Goal: Task Accomplishment & Management: Manage account settings

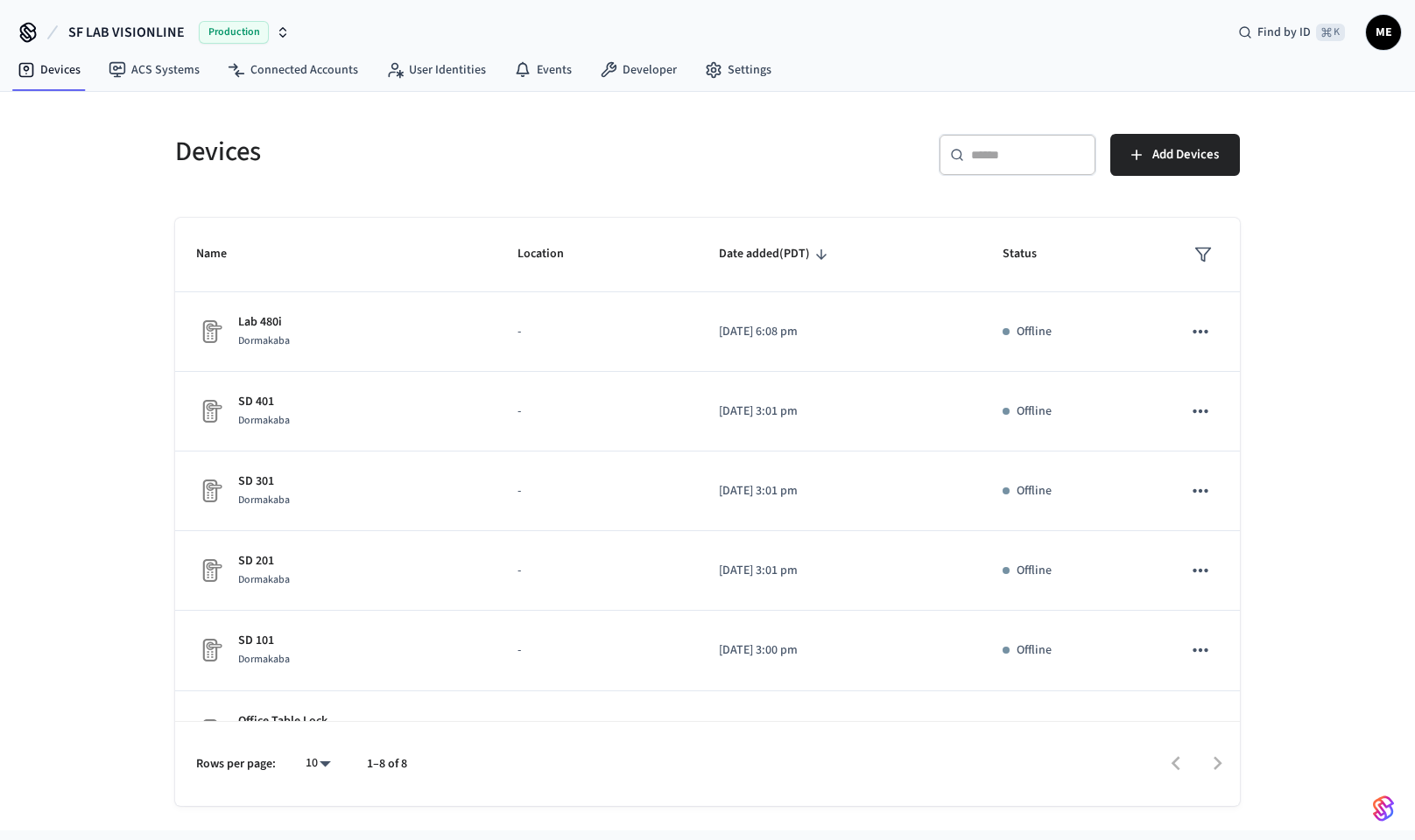
click at [258, 29] on span "Production" at bounding box center [234, 32] width 70 height 22
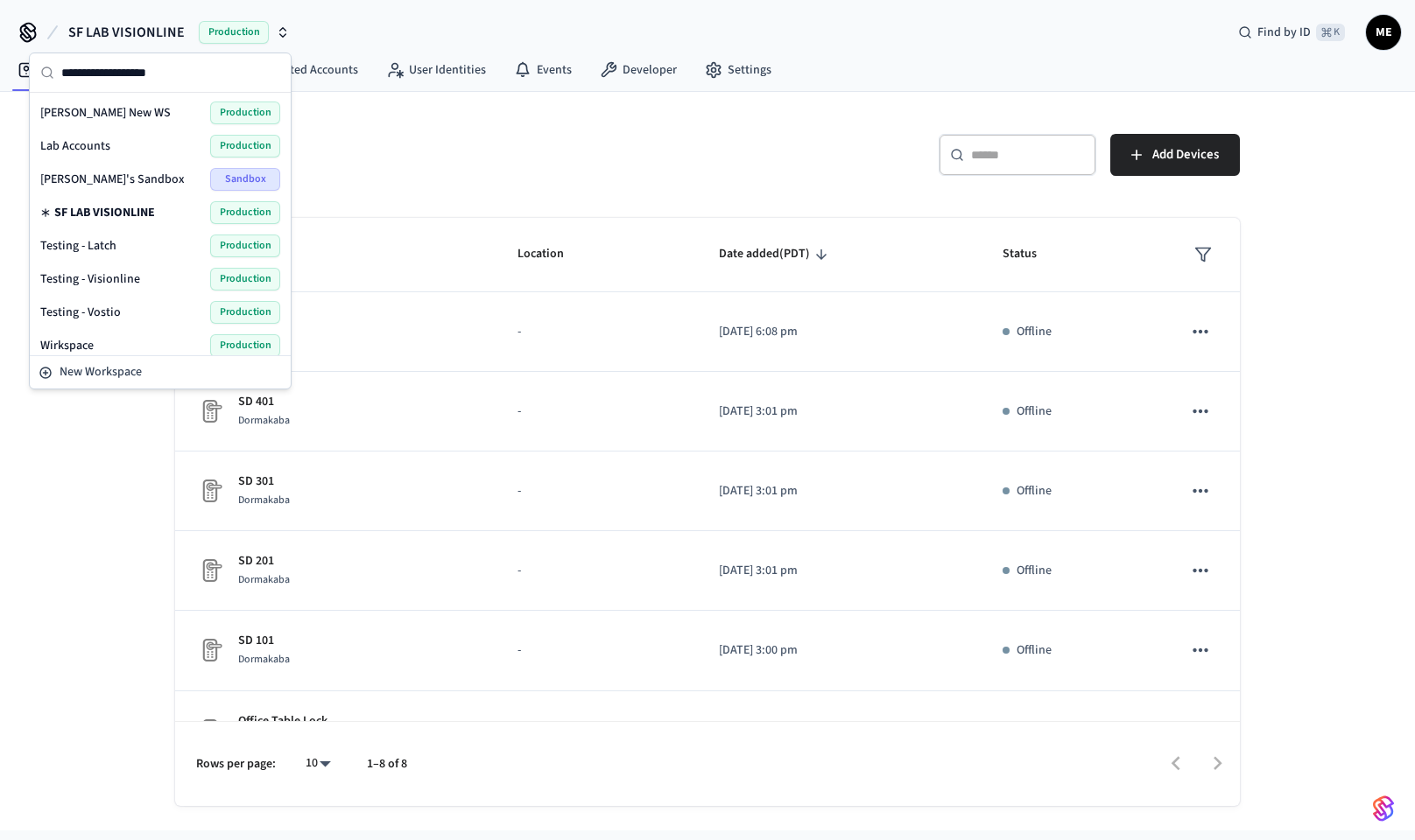
click at [183, 144] on div "Lab Accounts Production" at bounding box center [160, 146] width 240 height 22
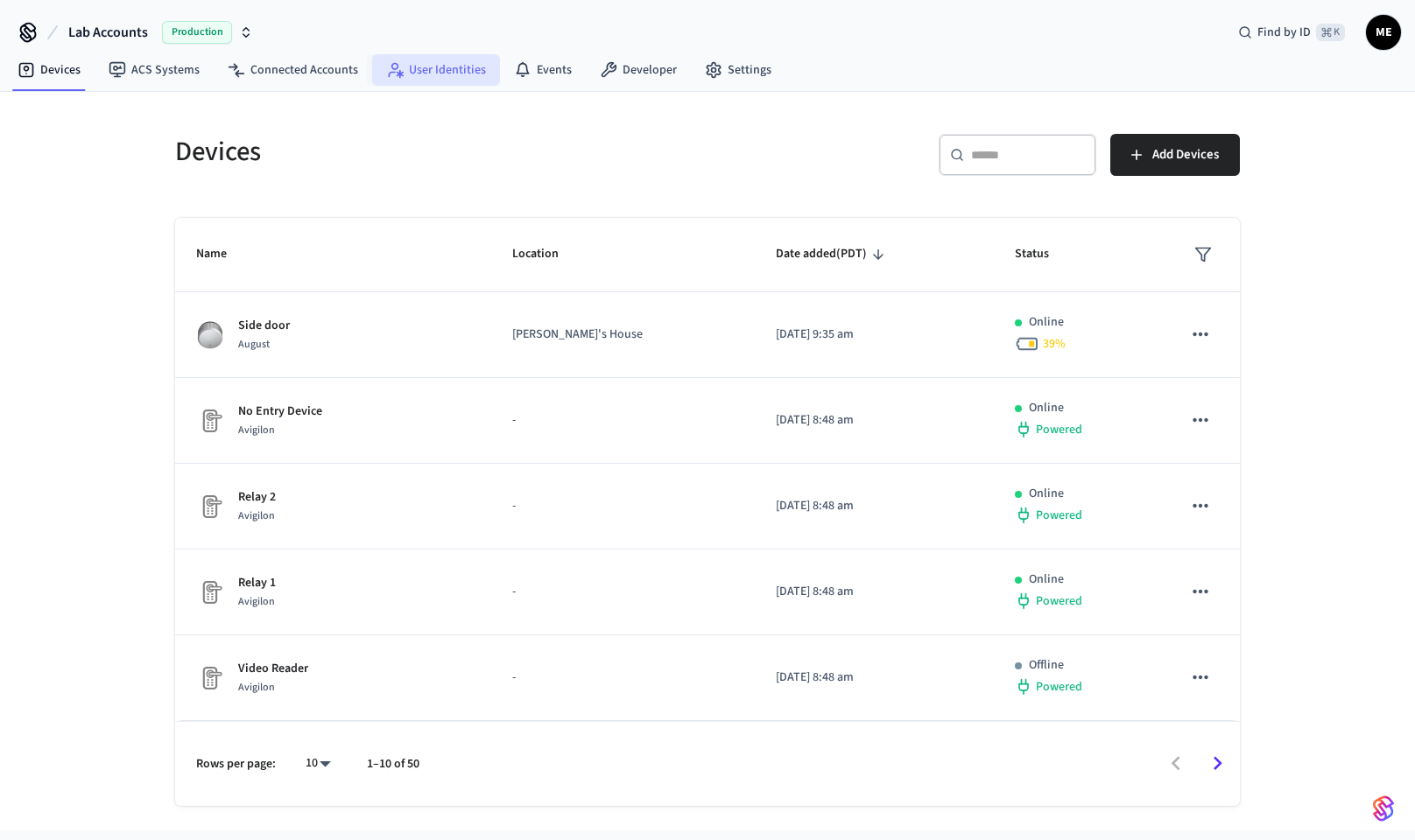
click at [420, 61] on link "User Identities" at bounding box center [436, 70] width 128 height 31
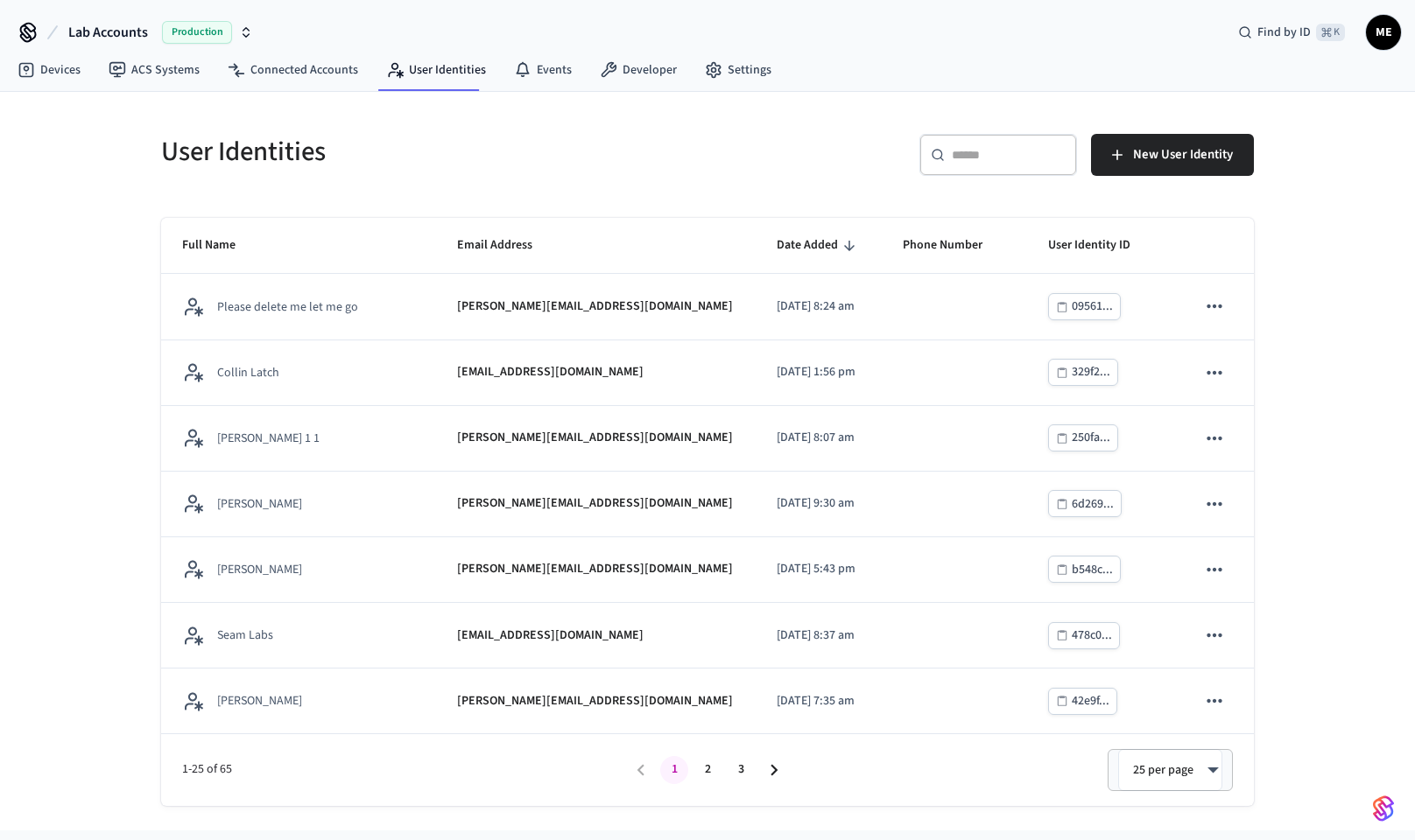
click at [1020, 164] on div "​ ​" at bounding box center [998, 154] width 158 height 42
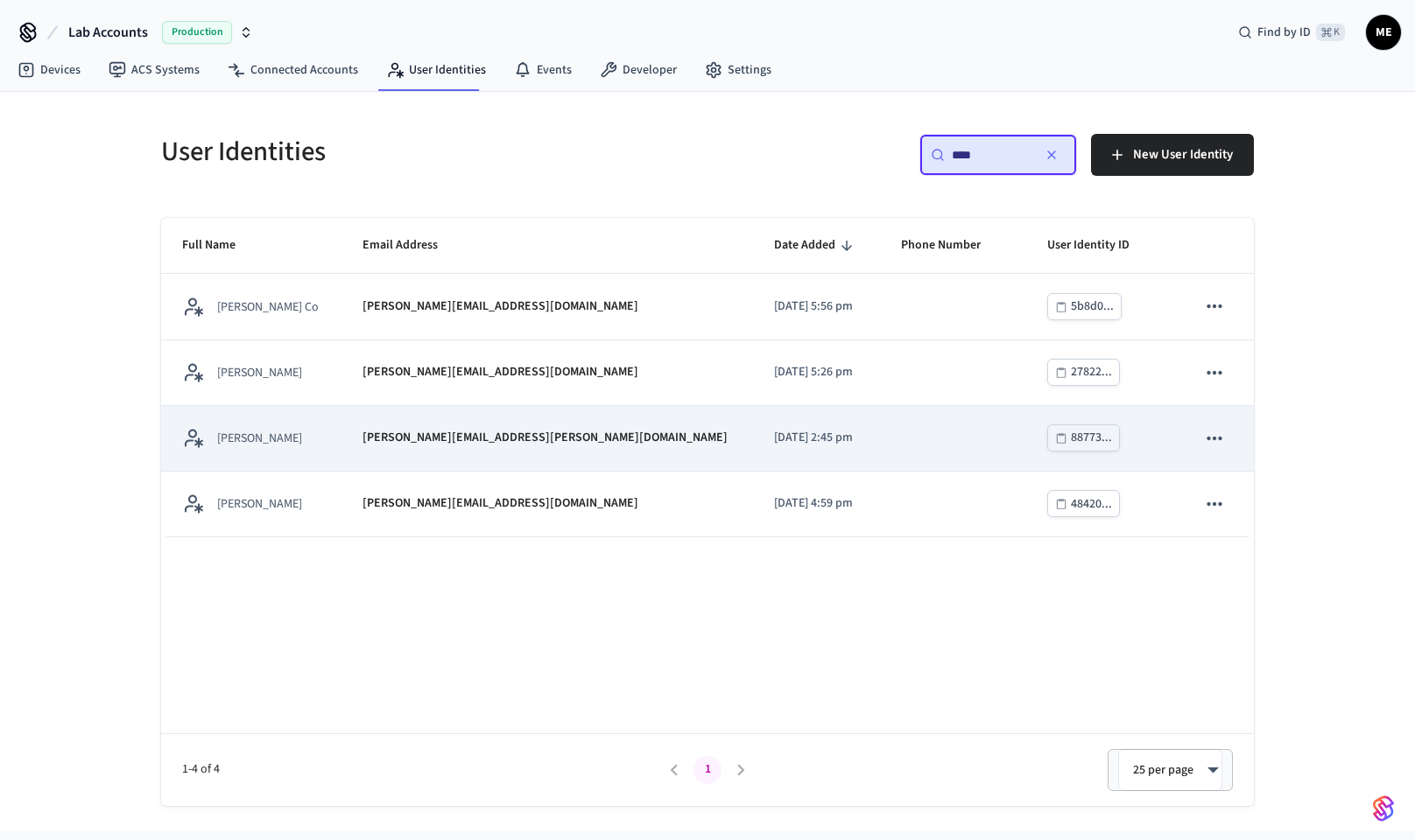
type input "****"
click at [607, 448] on td "[PERSON_NAME][EMAIL_ADDRESS][PERSON_NAME][DOMAIN_NAME]" at bounding box center [546, 439] width 412 height 66
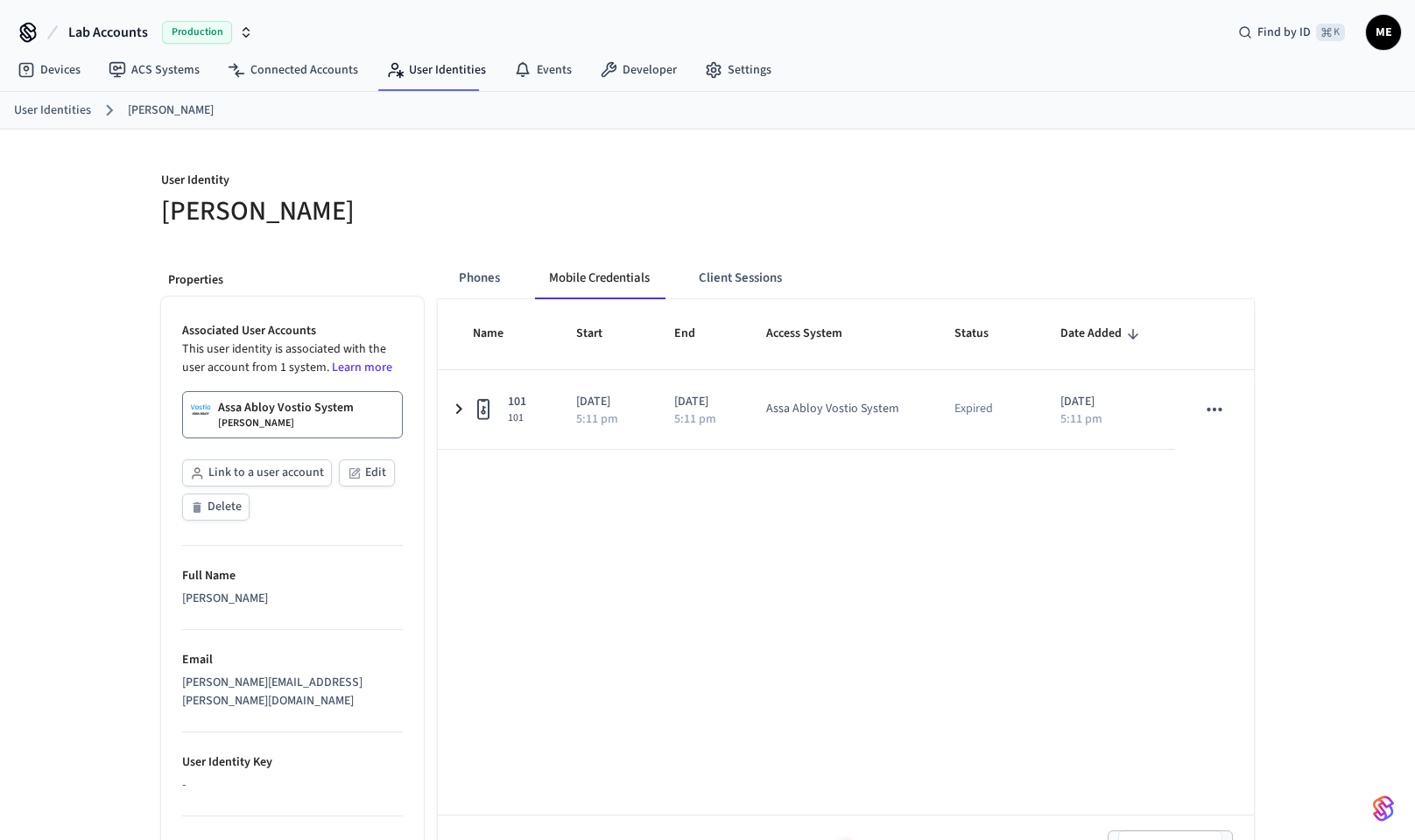
click at [248, 414] on p "Assa Abloy Vostio System" at bounding box center [286, 408] width 136 height 18
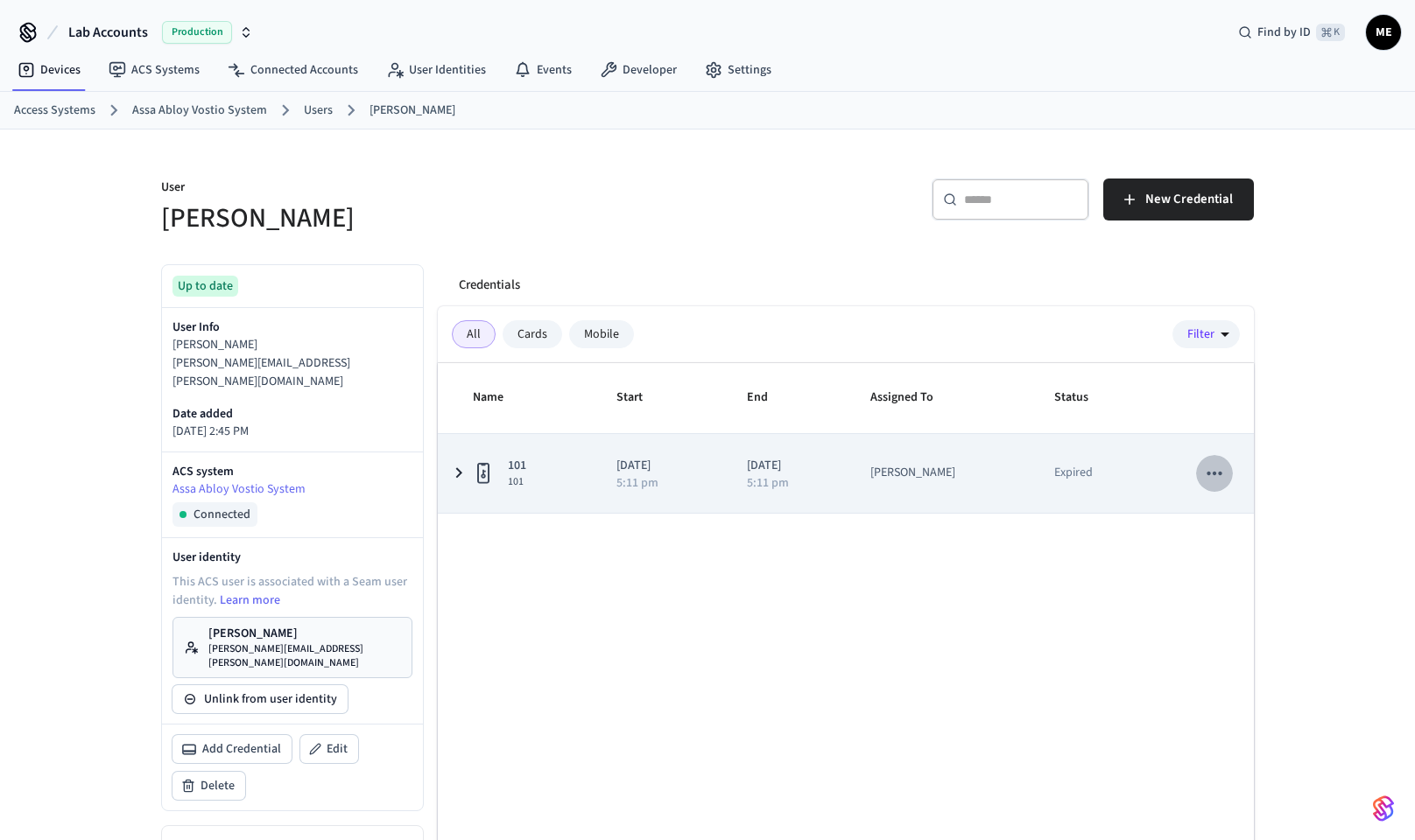
click at [1204, 474] on icon "sticky table" at bounding box center [1213, 473] width 22 height 22
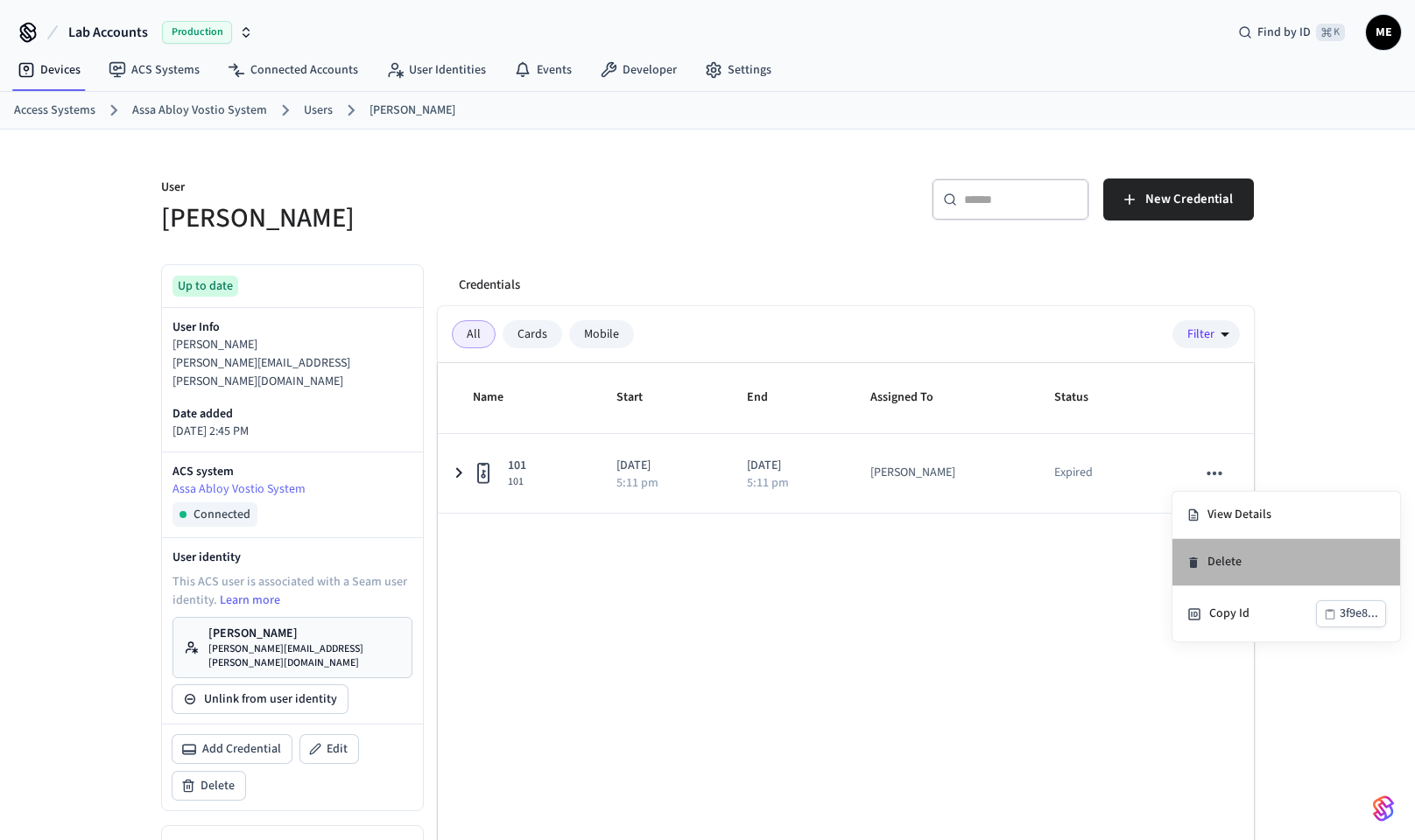
click at [1207, 544] on li "Delete" at bounding box center [1286, 562] width 228 height 47
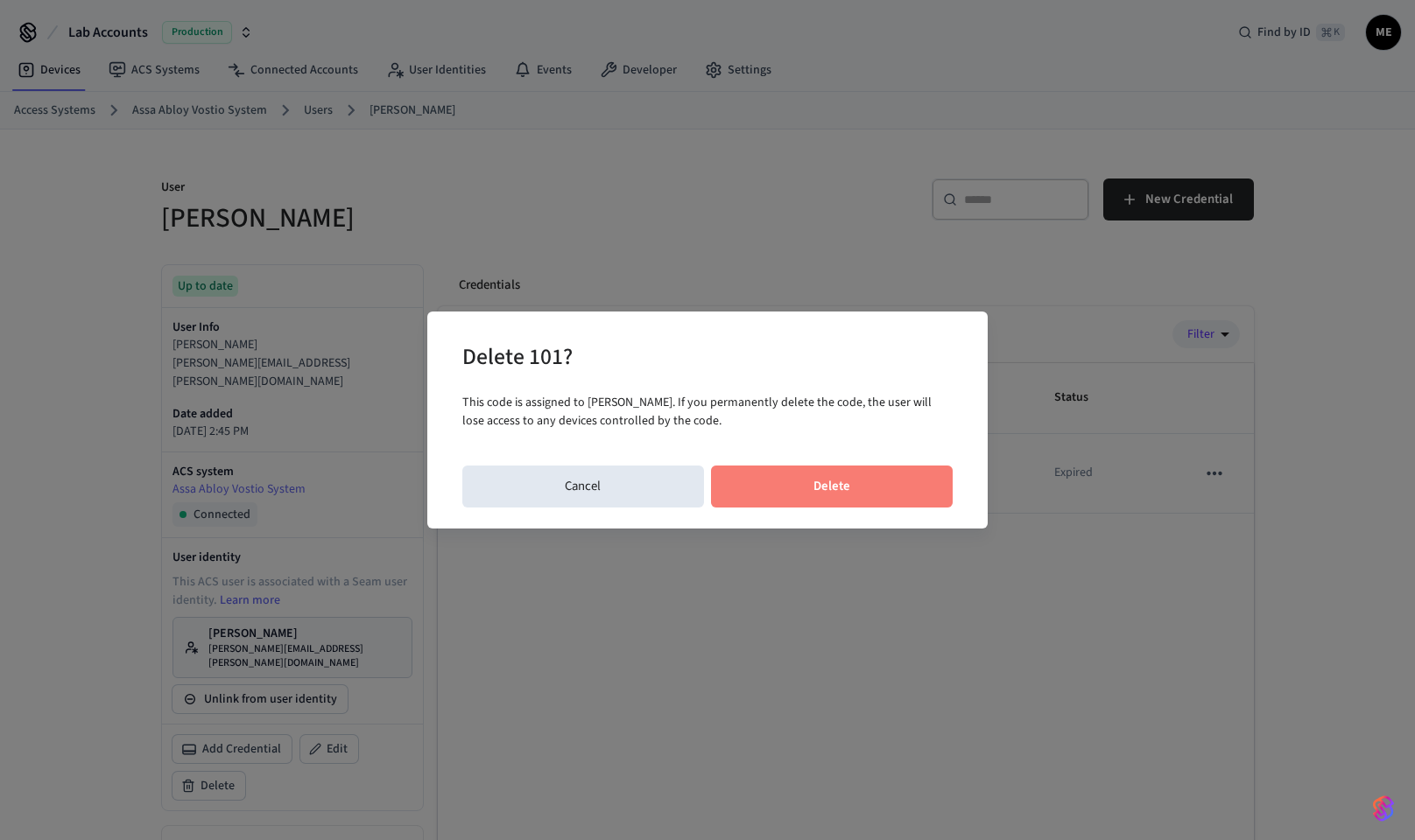
drag, startPoint x: 864, startPoint y: 477, endPoint x: 1029, endPoint y: 395, distance: 184.3
click at [875, 476] on button "Delete" at bounding box center [832, 487] width 243 height 42
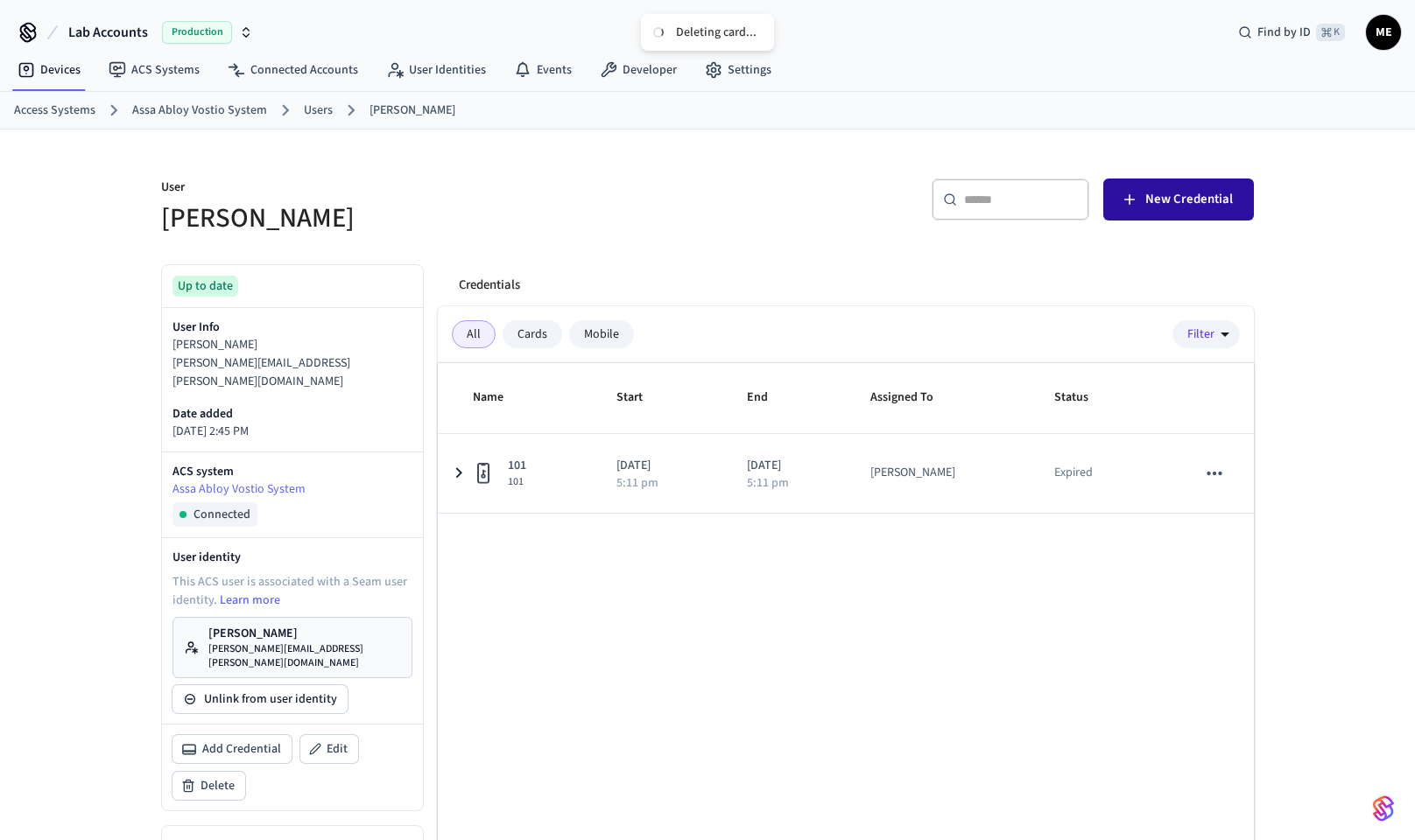
click at [1144, 211] on button "New Credential" at bounding box center [1178, 199] width 151 height 42
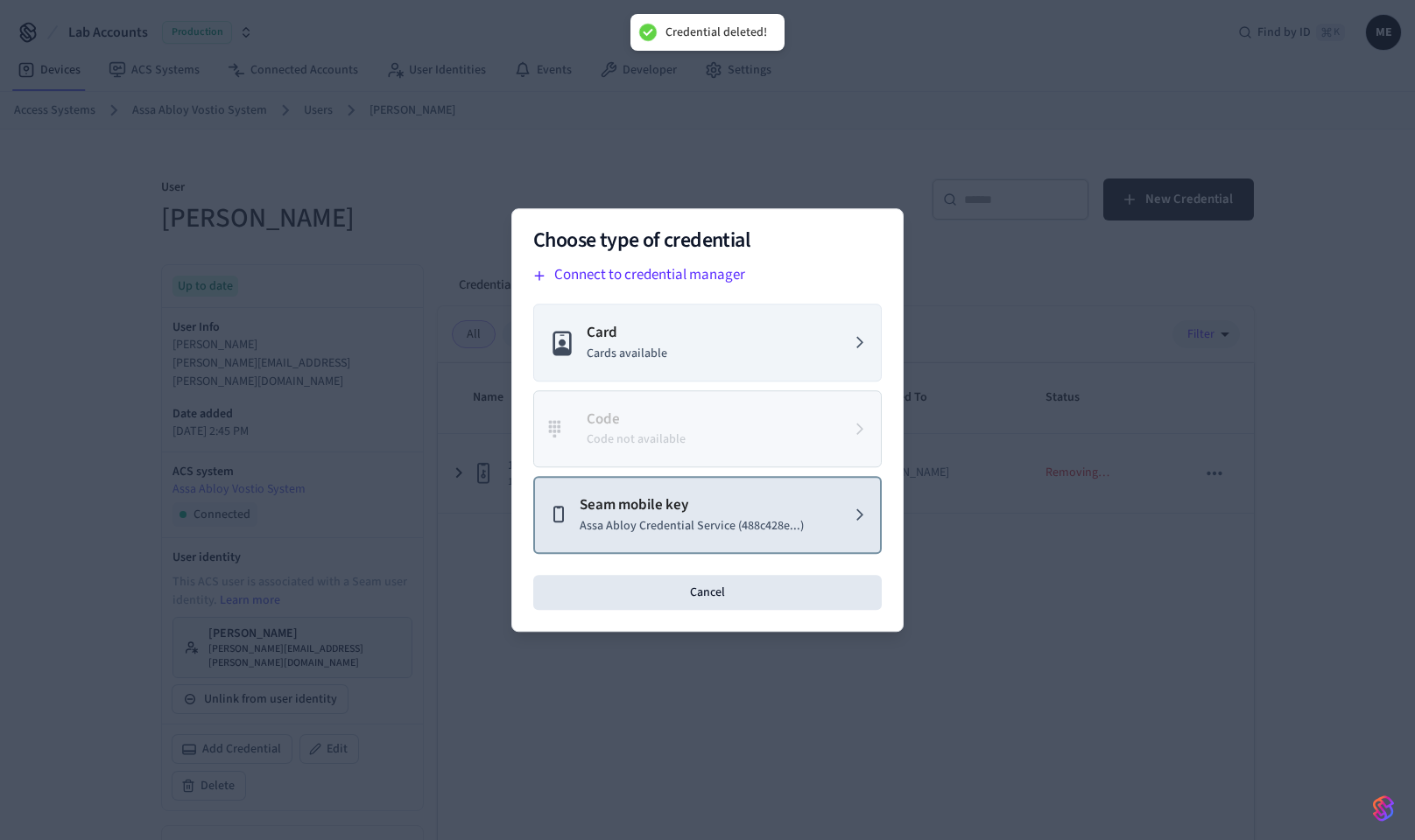
click at [604, 538] on button "Seam mobile key Assa Abloy Credential Service (488c428e...)" at bounding box center [707, 514] width 348 height 78
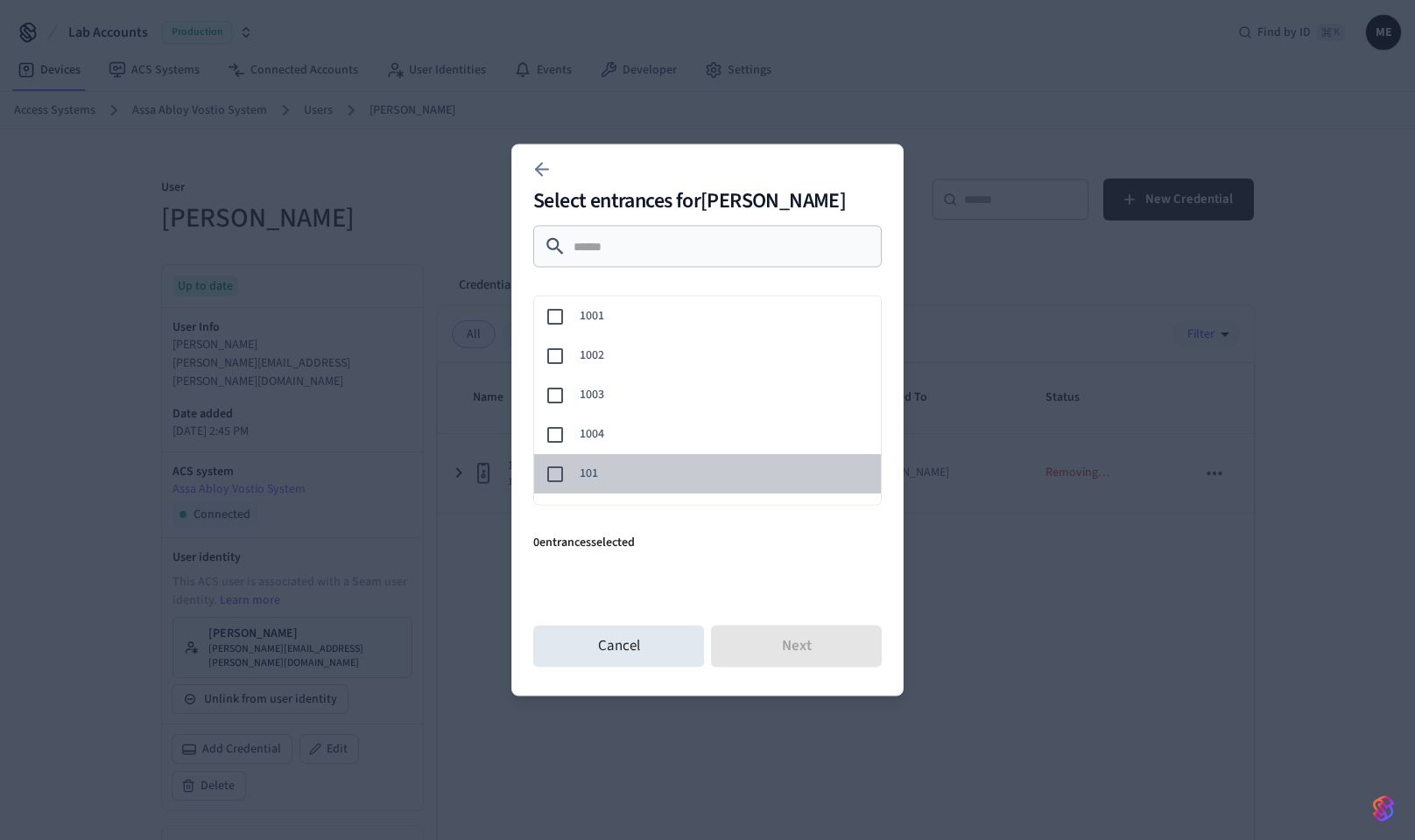
click at [581, 475] on span "101" at bounding box center [723, 474] width 287 height 19
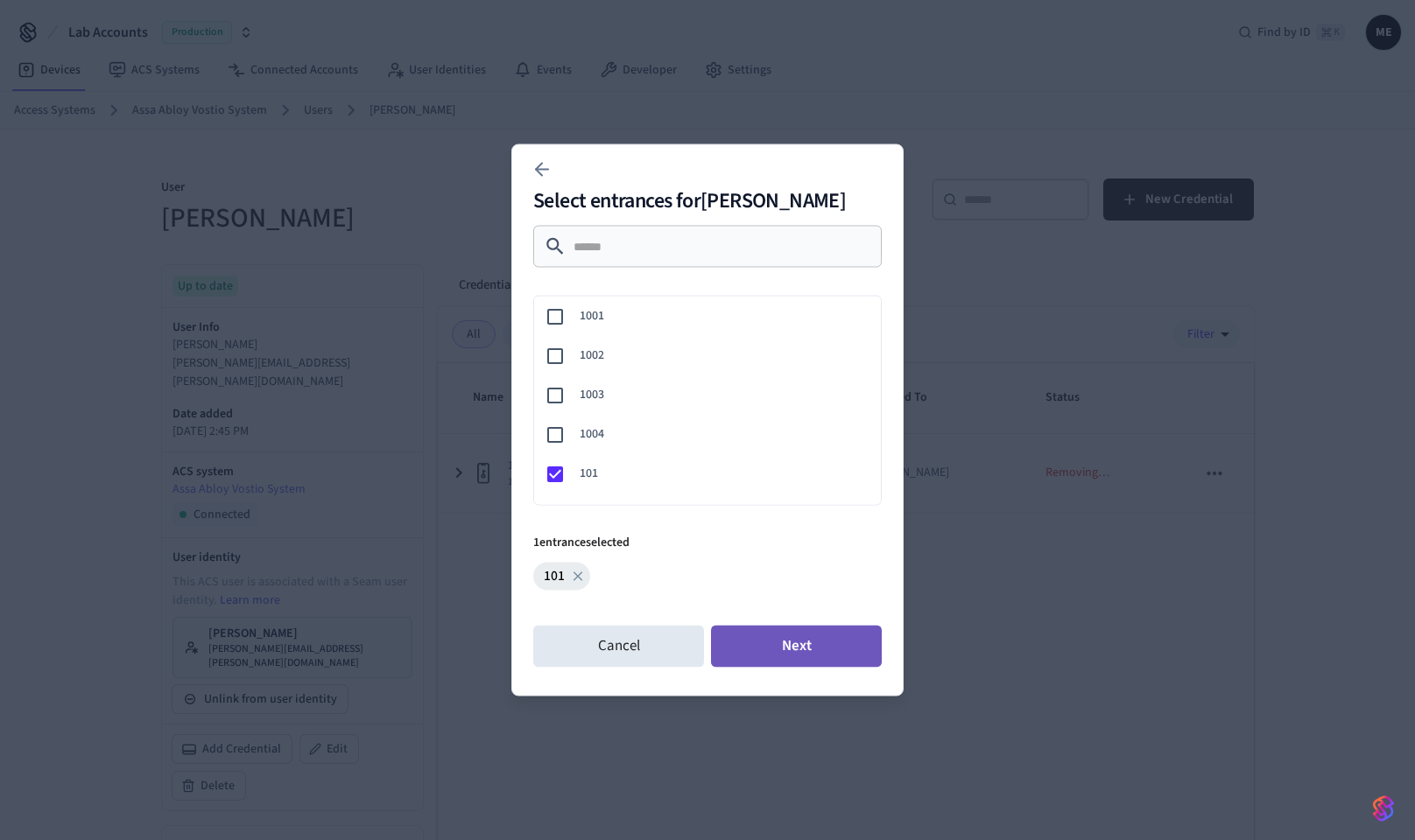
click at [780, 658] on button "Next" at bounding box center [795, 646] width 171 height 42
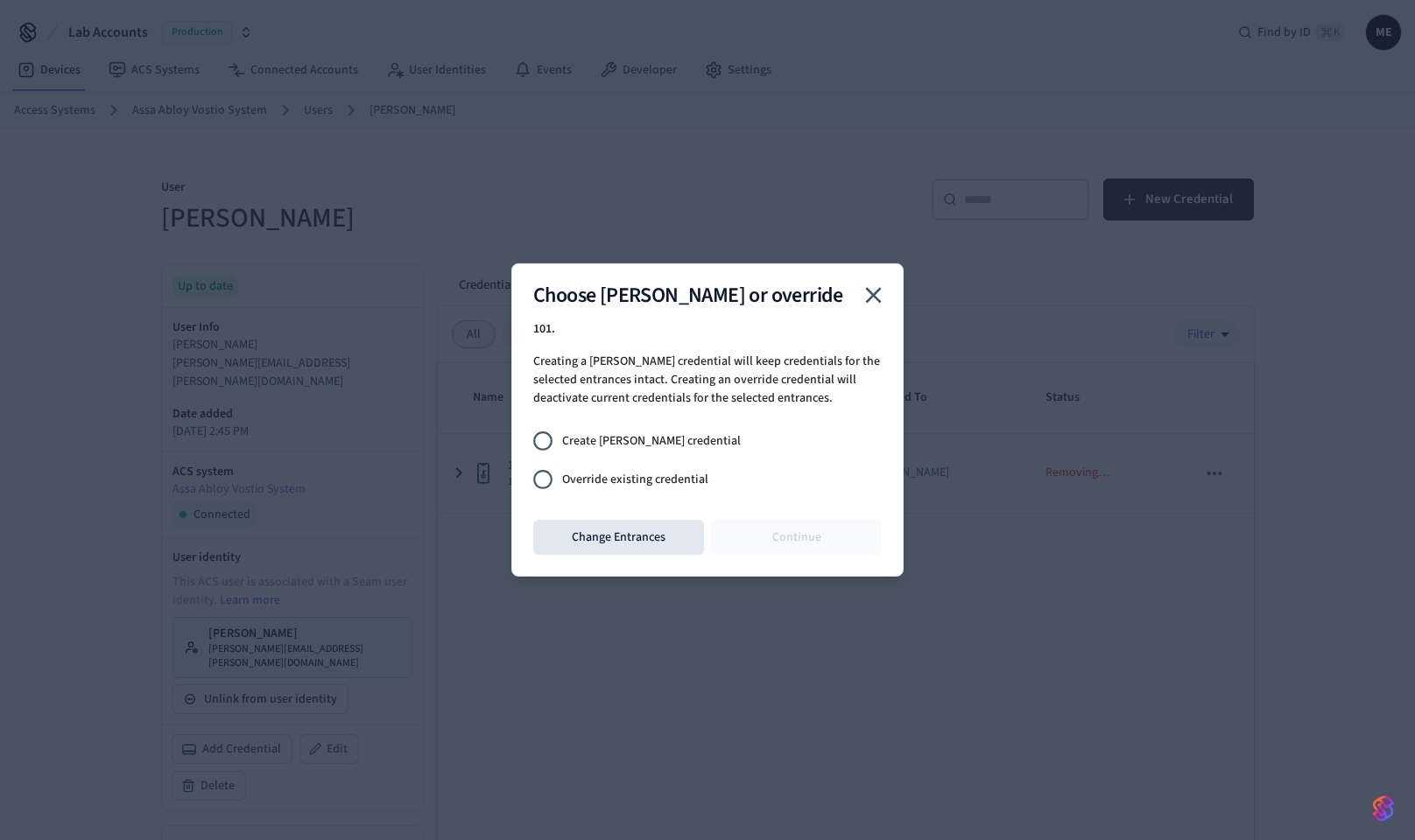
click at [670, 477] on span "Override existing credential" at bounding box center [636, 480] width 146 height 19
click at [769, 538] on button "Continue" at bounding box center [795, 537] width 171 height 35
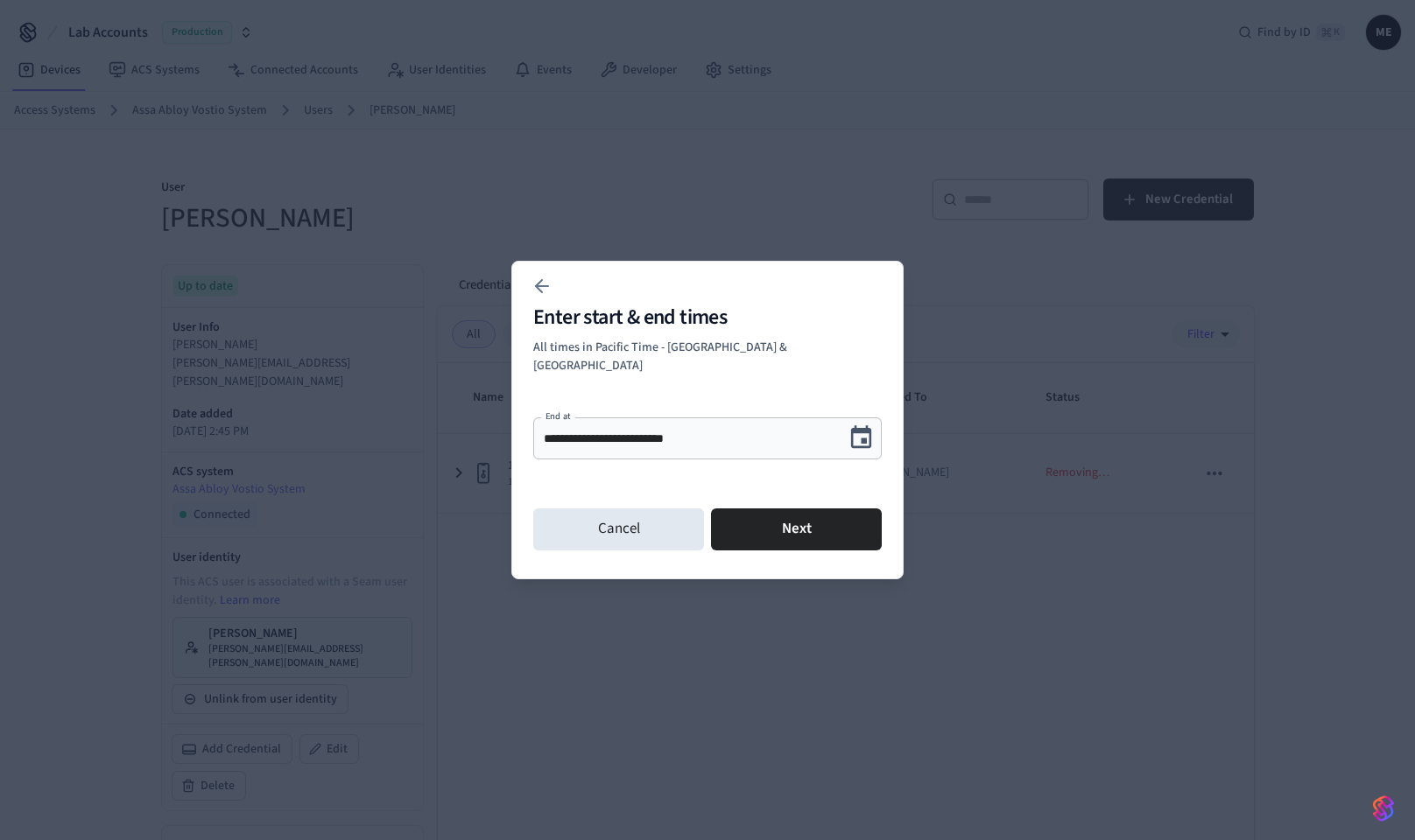
click at [861, 428] on icon "Choose date, selected date is Aug 16, 2025" at bounding box center [861, 438] width 27 height 27
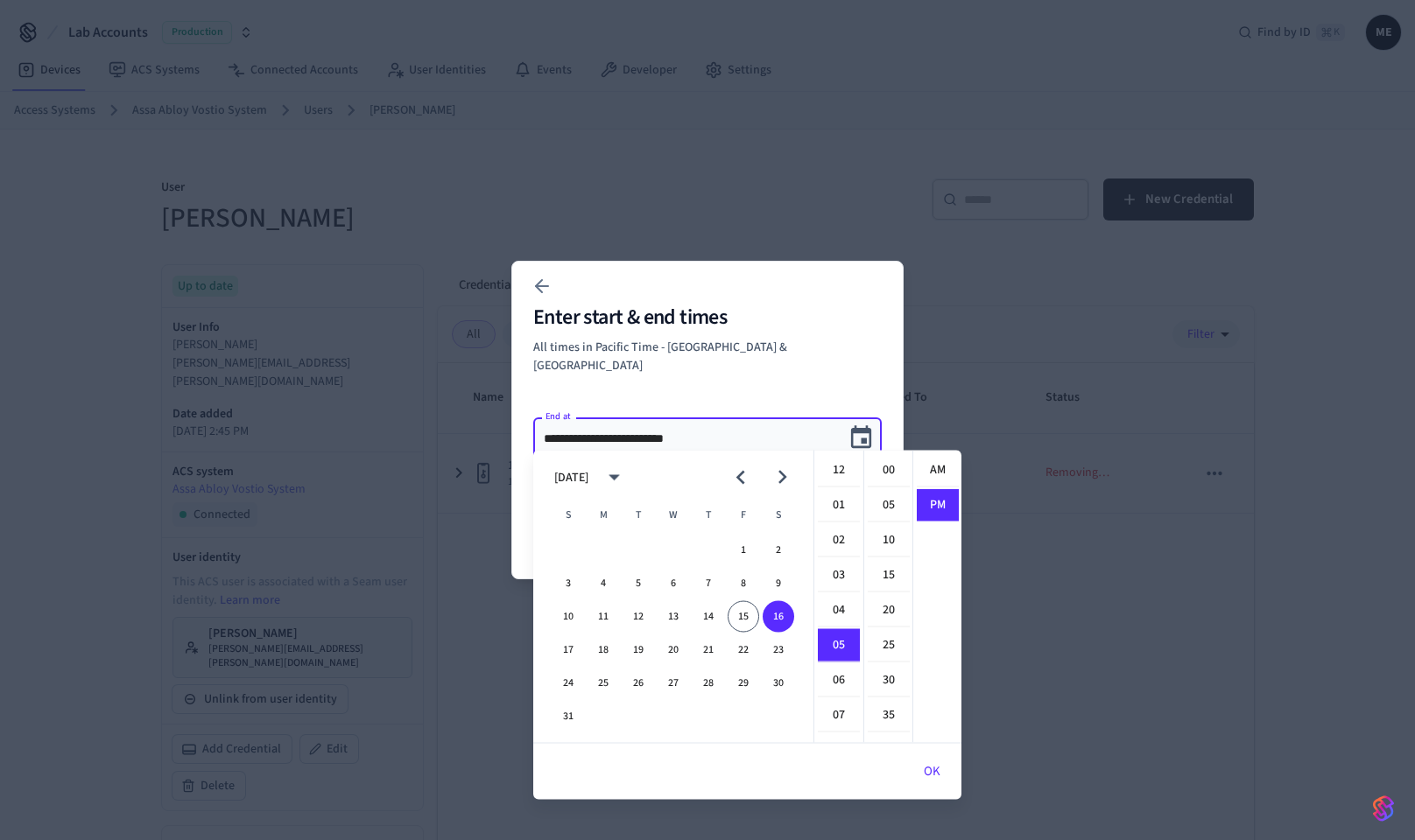
scroll to position [32, 0]
click at [700, 683] on button "28" at bounding box center [708, 683] width 31 height 31
type input "**********"
click at [931, 761] on button "OK" at bounding box center [932, 771] width 59 height 42
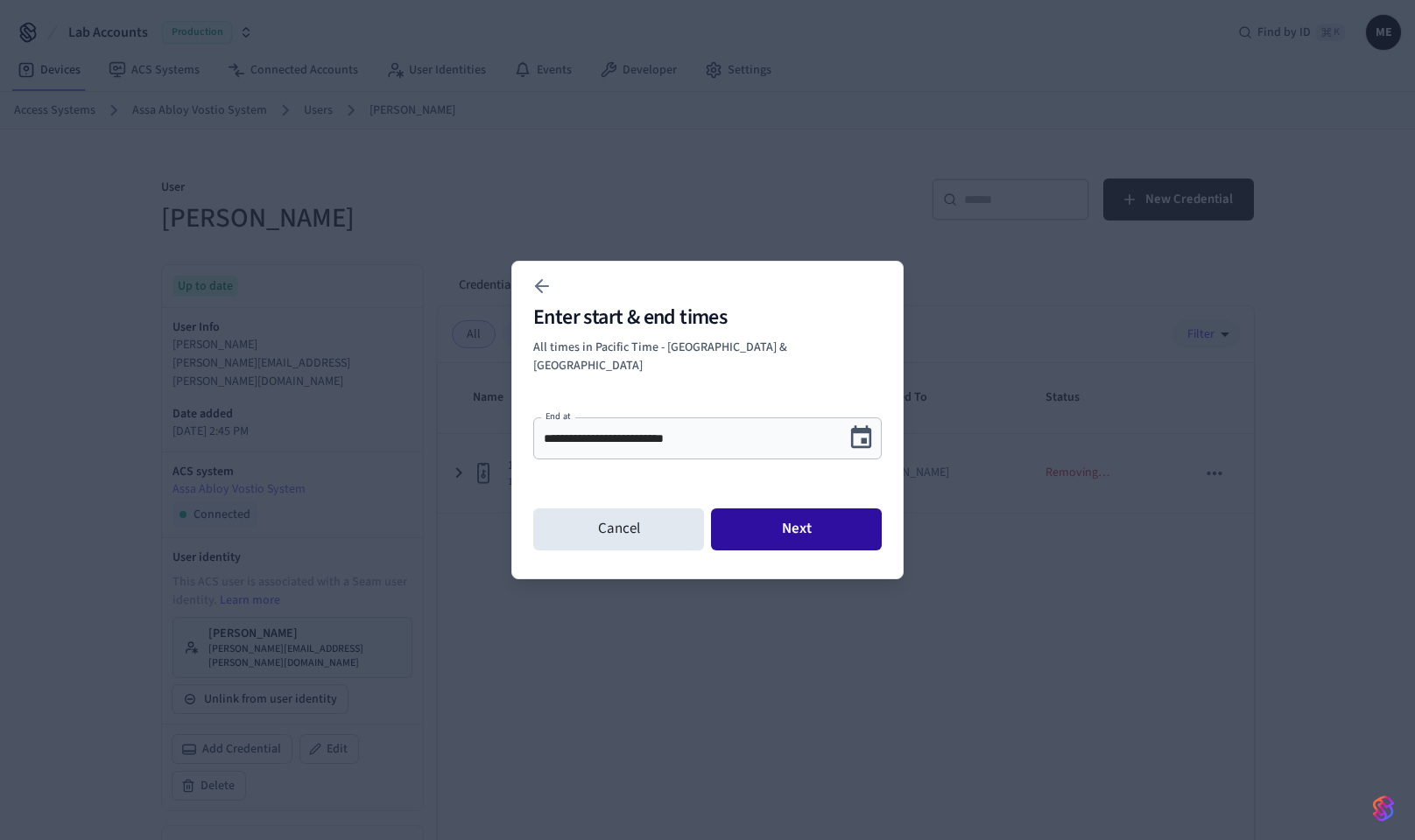
click at [859, 527] on button "Next" at bounding box center [795, 529] width 171 height 42
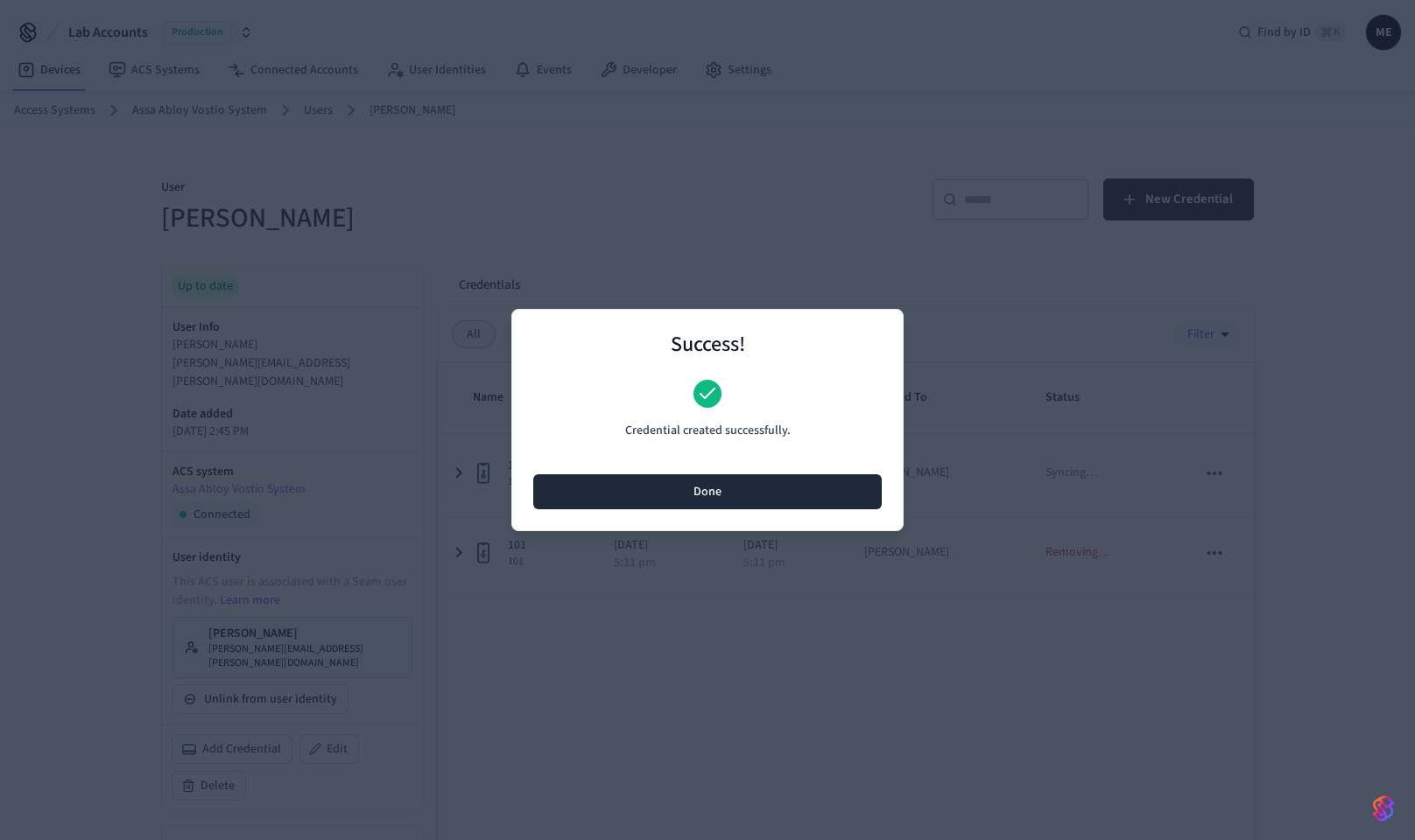
click at [787, 493] on button "Done" at bounding box center [707, 492] width 348 height 35
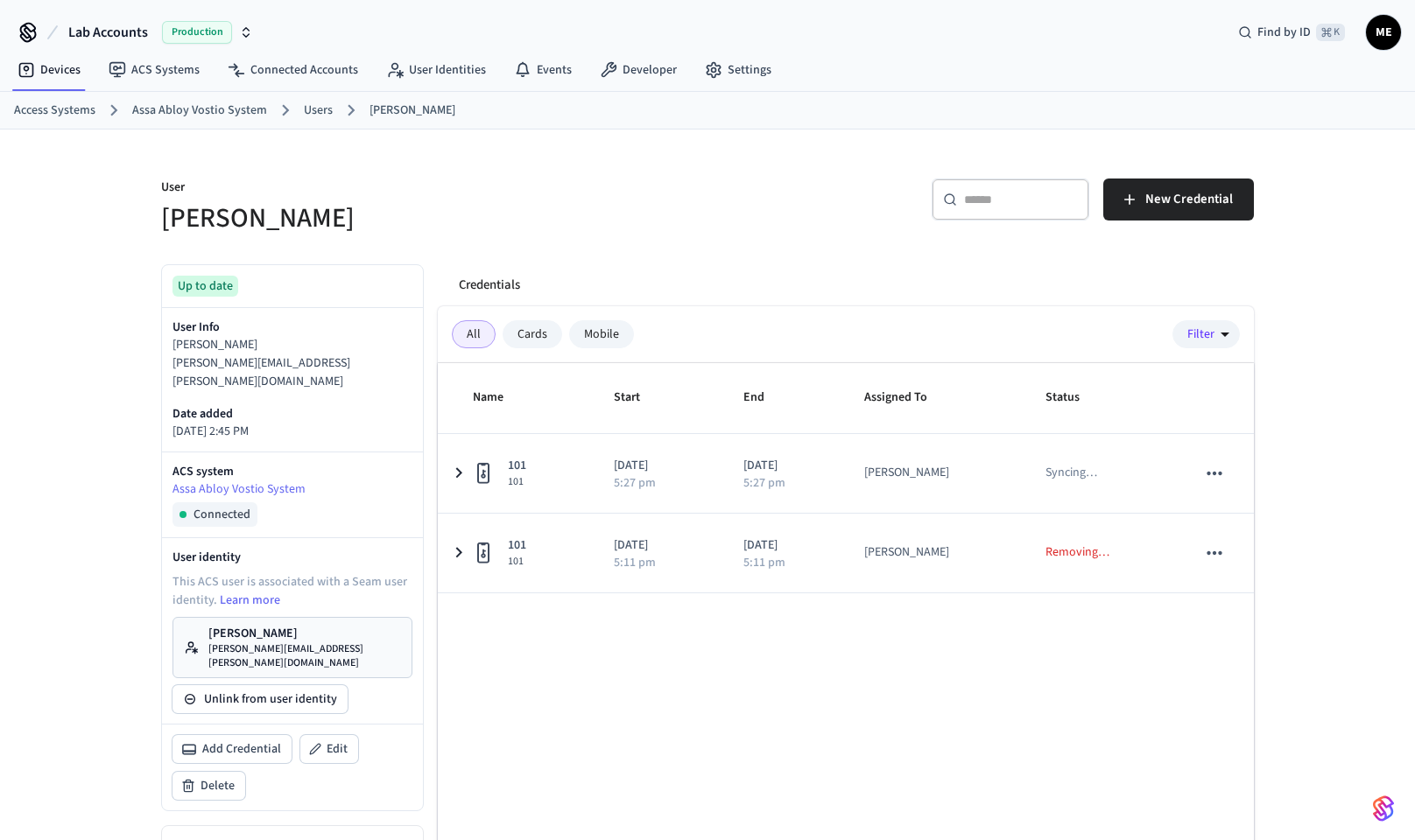
click at [329, 643] on p "[PERSON_NAME][EMAIL_ADDRESS][PERSON_NAME][DOMAIN_NAME]" at bounding box center [304, 656] width 193 height 28
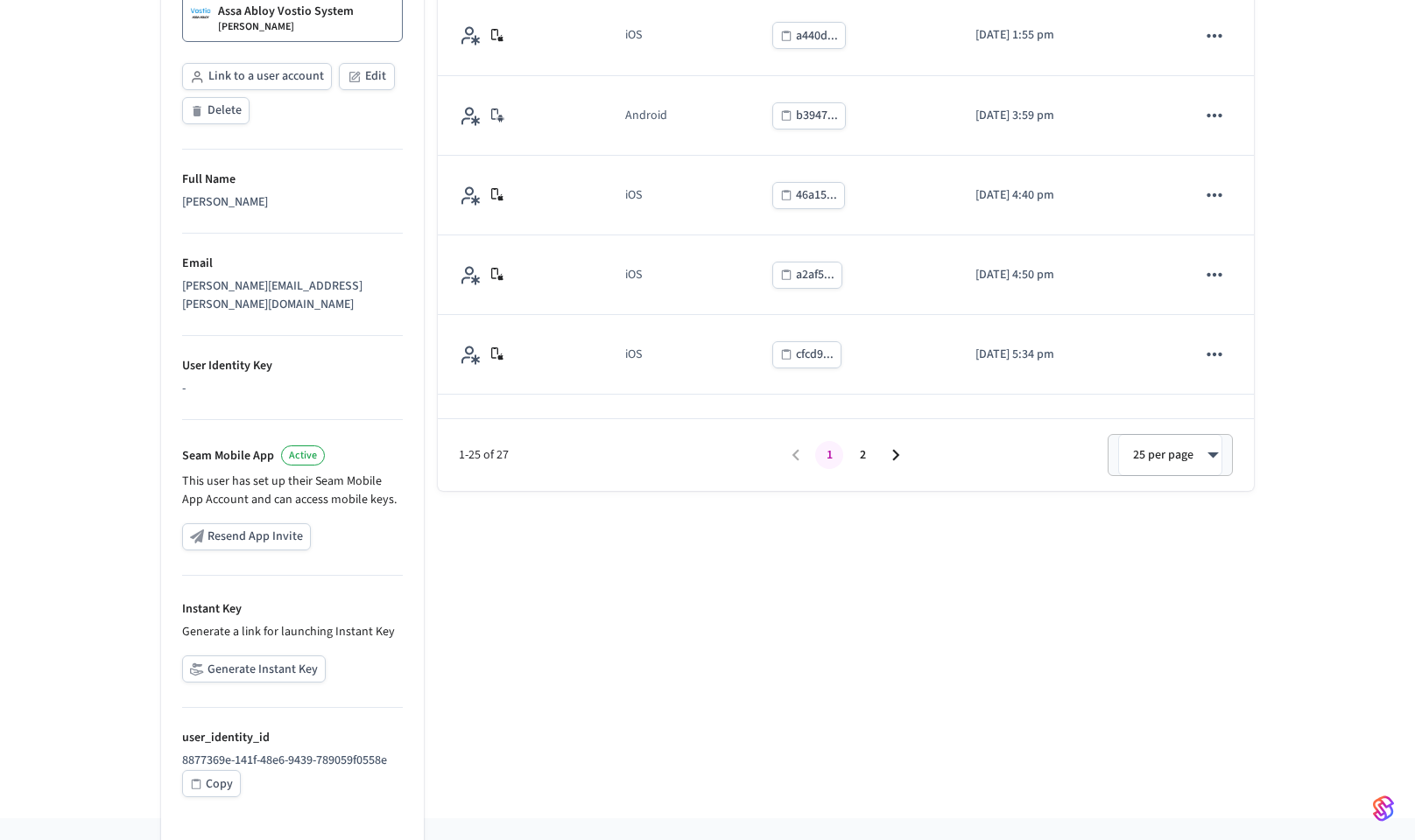
scroll to position [391, 0]
click at [290, 657] on button "Generate Instant Key" at bounding box center [254, 670] width 144 height 27
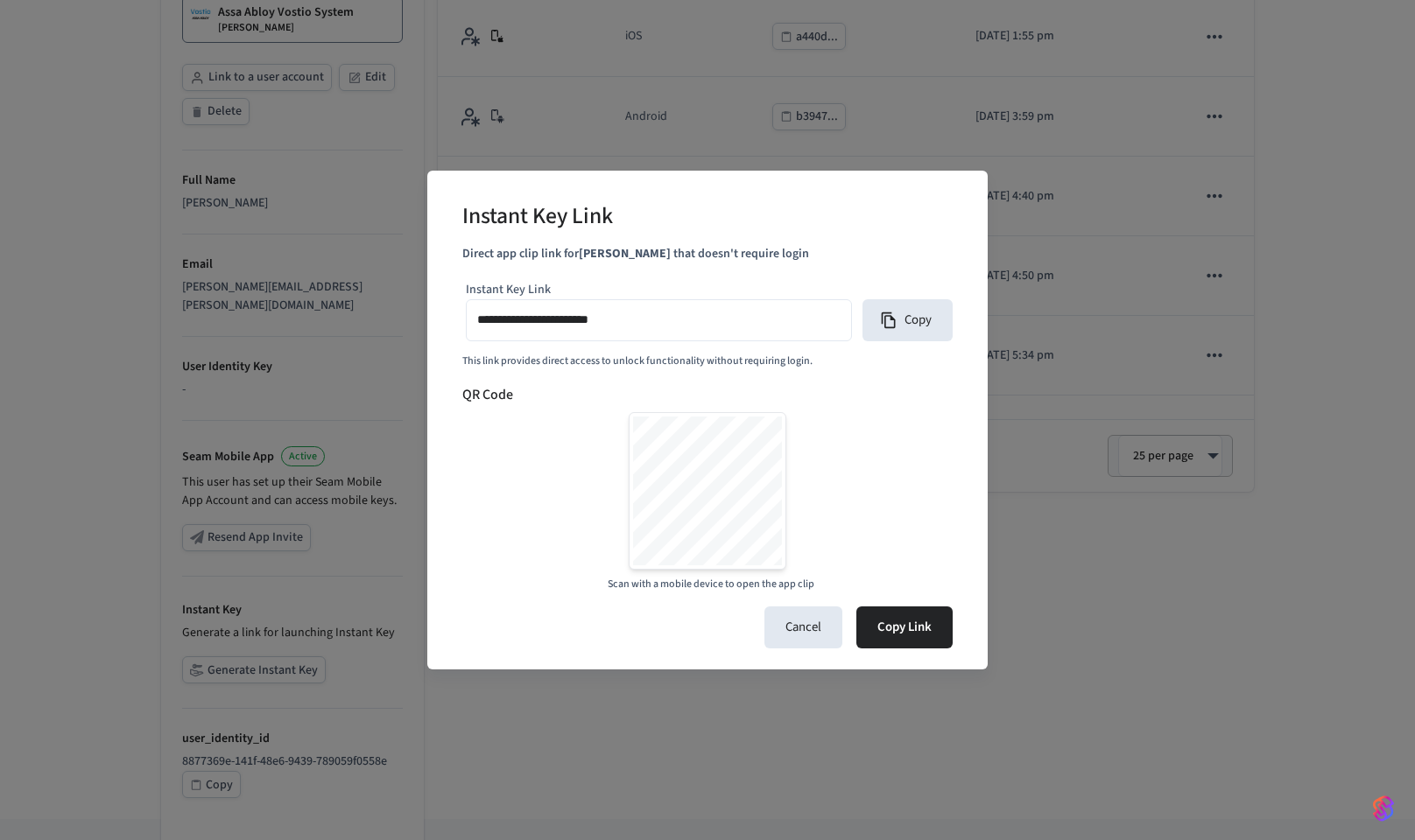
click at [730, 323] on input "**********" at bounding box center [658, 320] width 363 height 25
type input "**********"
